Goal: Find contact information: Find contact information

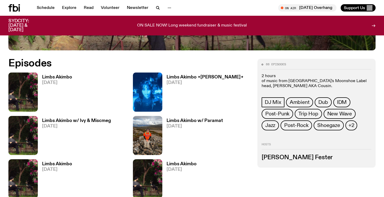
scroll to position [237, 0]
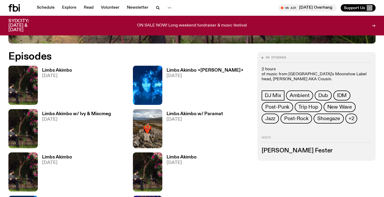
click at [50, 75] on span "[DATE]" at bounding box center [57, 76] width 30 height 4
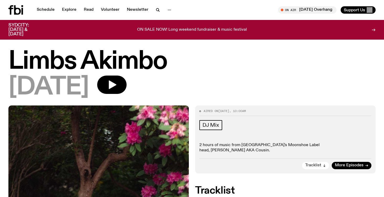
click at [317, 164] on span "Tracklist" at bounding box center [313, 166] width 16 height 4
click at [210, 123] on span "DJ Mix" at bounding box center [210, 125] width 17 height 6
click at [167, 9] on icon "button" at bounding box center [169, 10] width 6 height 6
click at [167, 29] on link "Contact" at bounding box center [169, 29] width 26 height 7
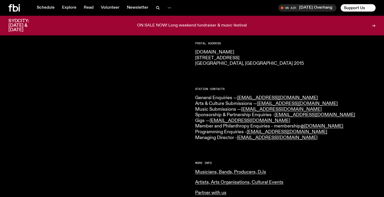
scroll to position [83, 0]
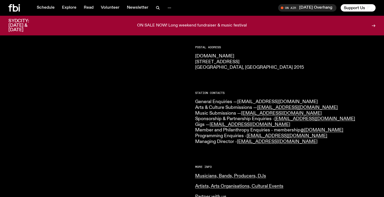
click at [258, 101] on link "[EMAIL_ADDRESS][DOMAIN_NAME]" at bounding box center [277, 101] width 81 height 5
